Goal: Task Accomplishment & Management: Manage account settings

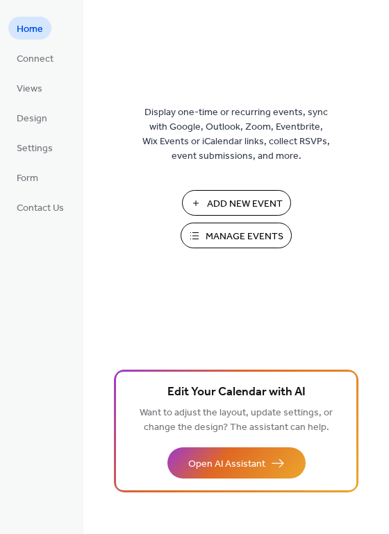
click at [223, 233] on span "Manage Events" at bounding box center [244, 237] width 78 height 15
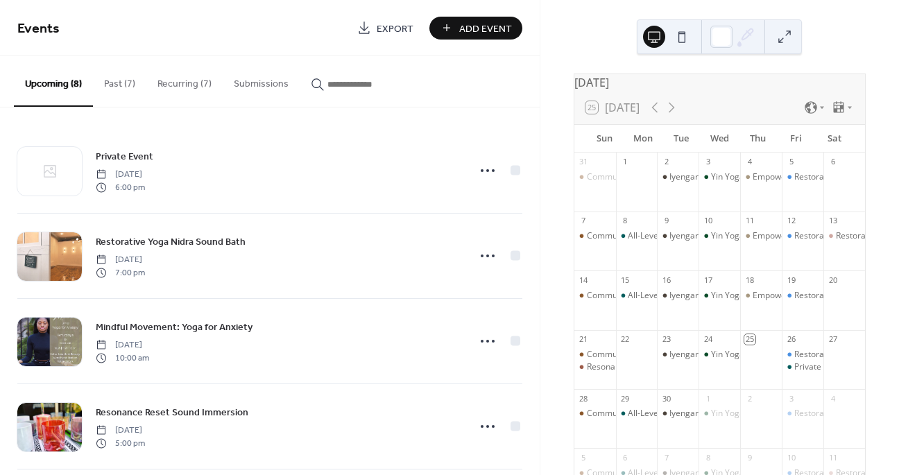
click at [193, 83] on button "Recurring (7)" at bounding box center [184, 80] width 76 height 49
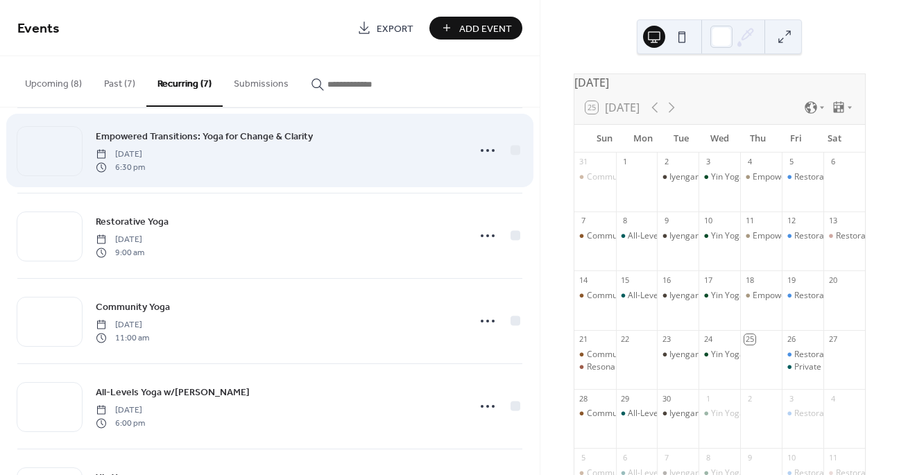
scroll to position [138, 0]
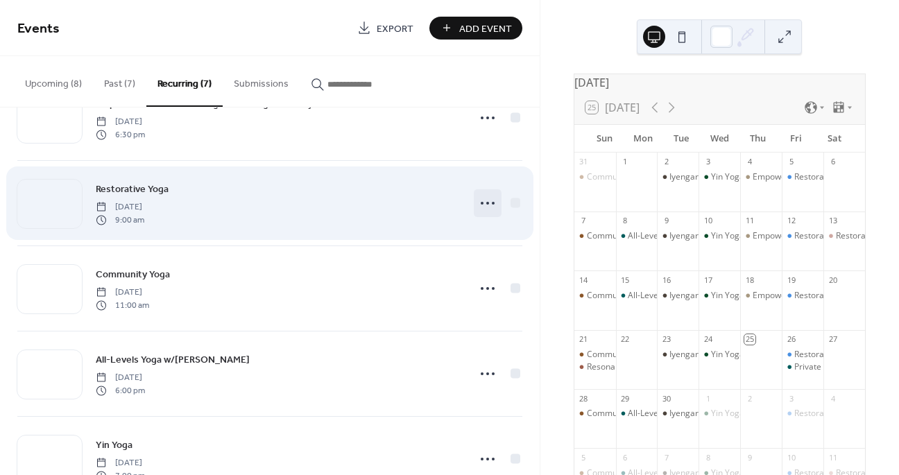
click at [485, 204] on icon at bounding box center [488, 203] width 22 height 22
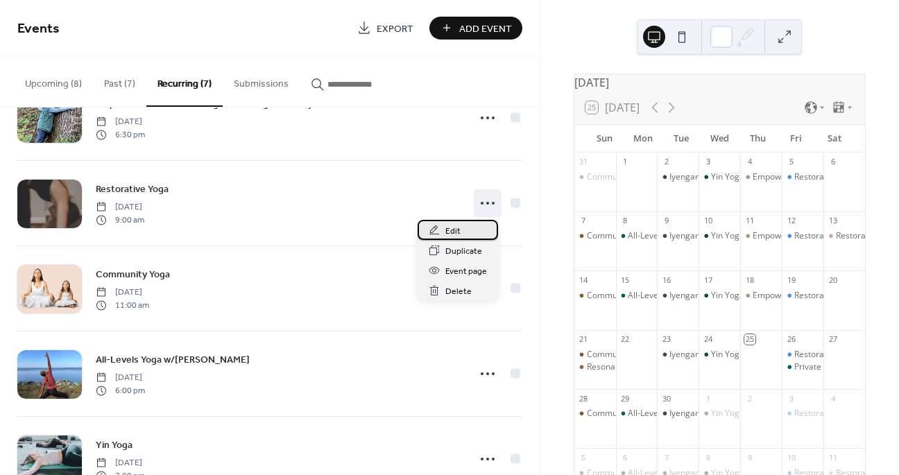
click at [452, 233] on span "Edit" at bounding box center [453, 231] width 15 height 15
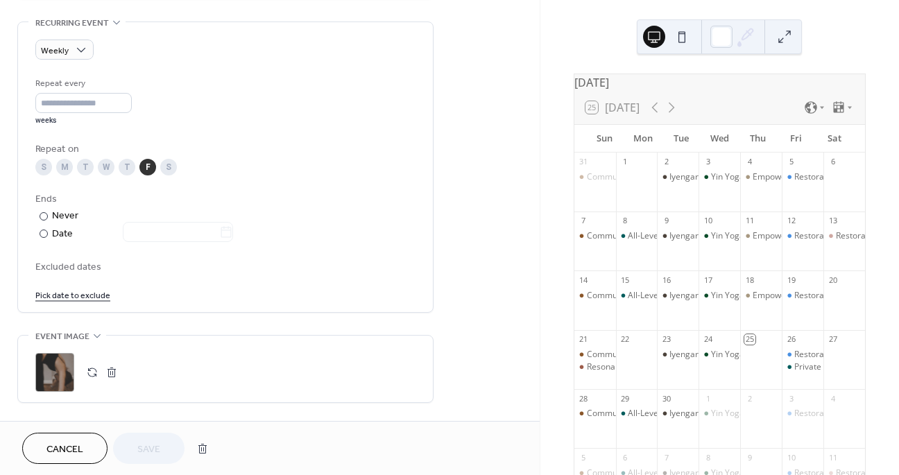
scroll to position [597, 0]
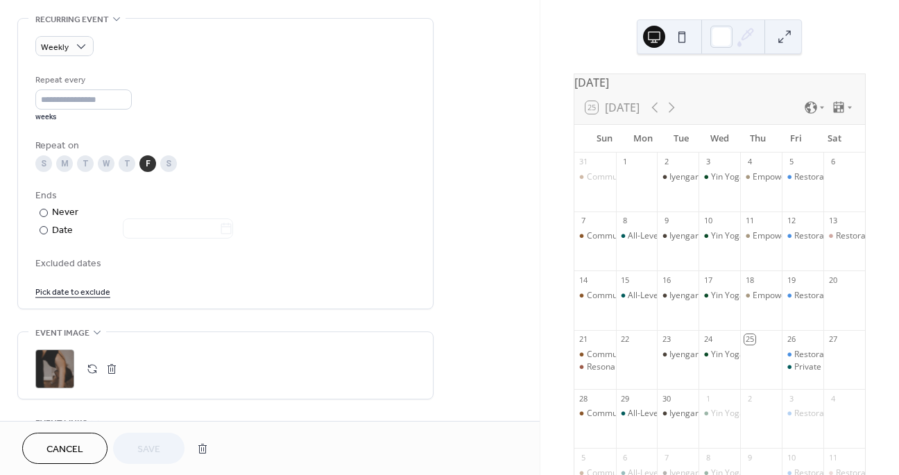
click at [77, 293] on link "Pick date to exclude" at bounding box center [72, 291] width 75 height 15
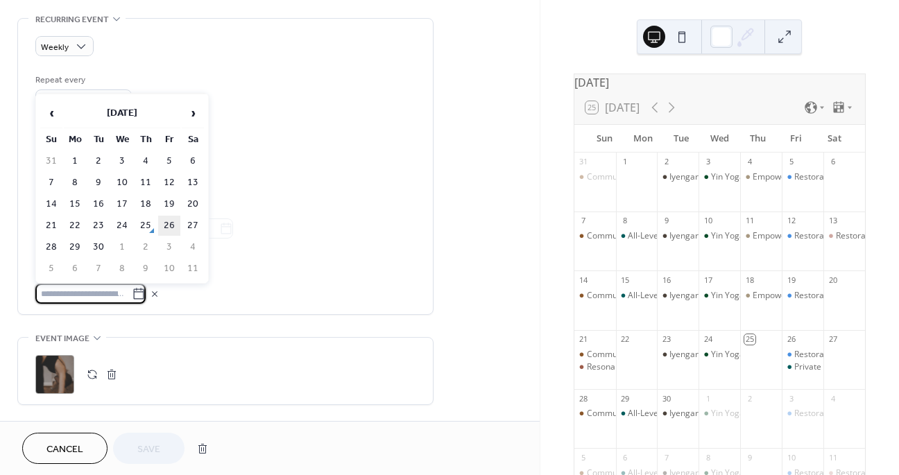
click at [169, 222] on td "26" at bounding box center [169, 226] width 22 height 20
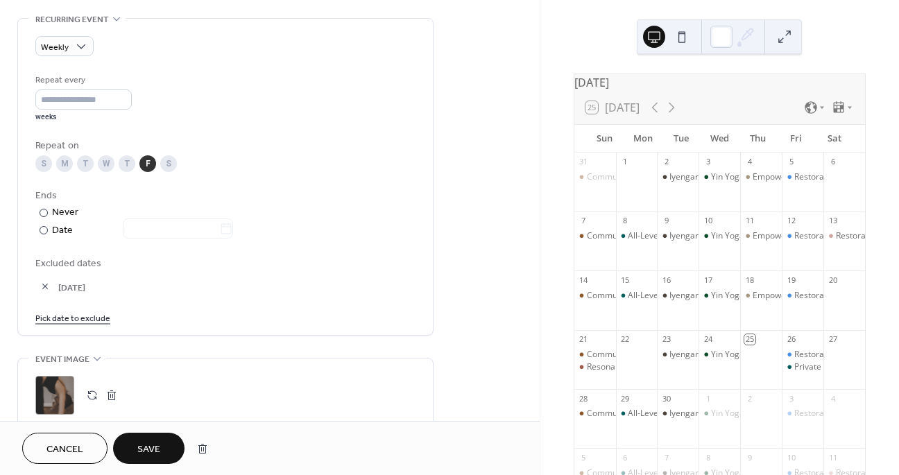
click at [149, 452] on span "Save" at bounding box center [148, 450] width 23 height 15
